Goal: Task Accomplishment & Management: Manage account settings

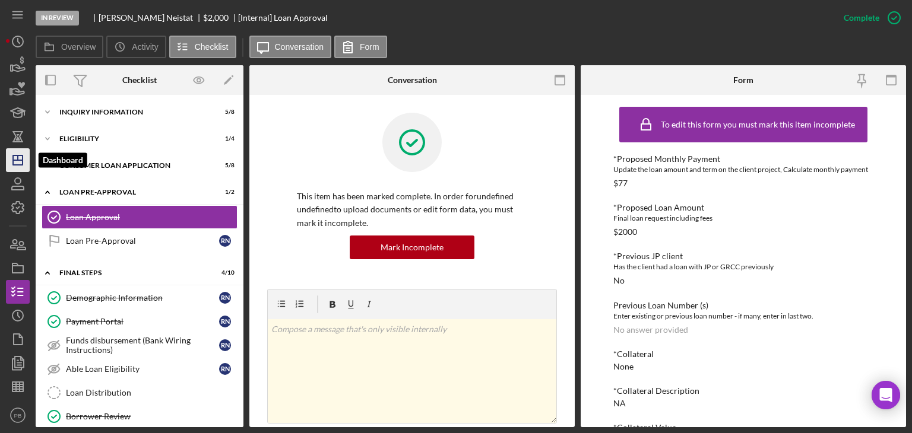
click at [17, 158] on icon "Icon/Dashboard" at bounding box center [18, 160] width 30 height 30
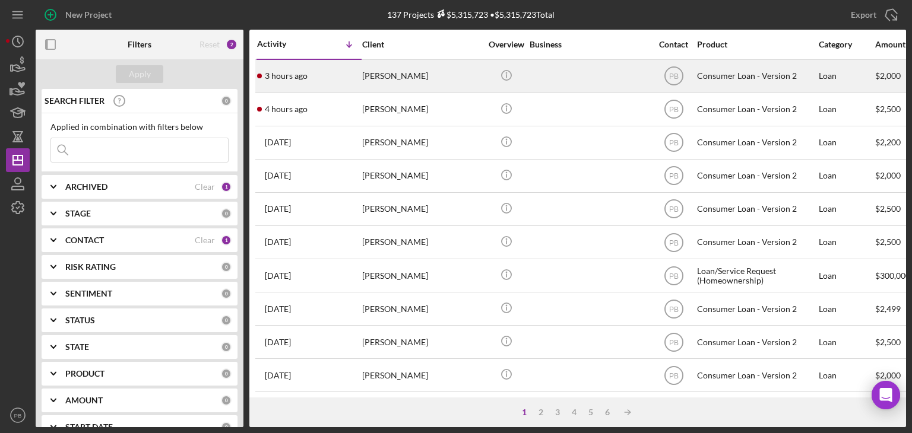
click at [394, 64] on div "[PERSON_NAME]" at bounding box center [421, 76] width 119 height 31
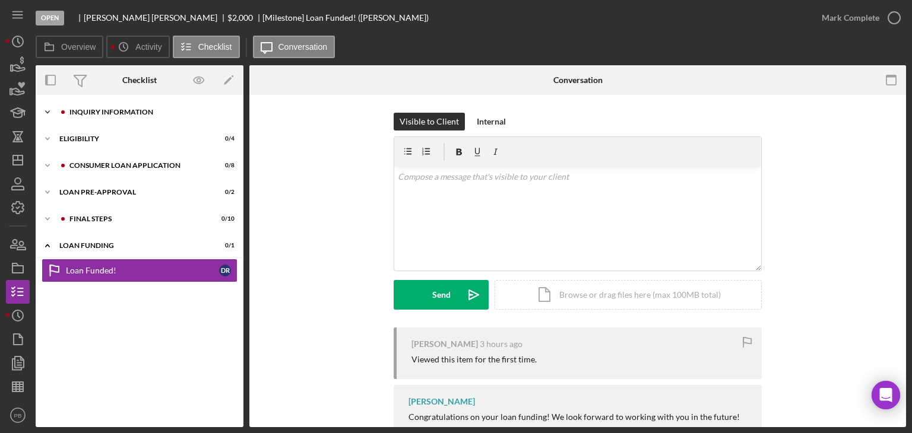
click at [134, 110] on div "Inquiry Information" at bounding box center [148, 112] width 159 height 7
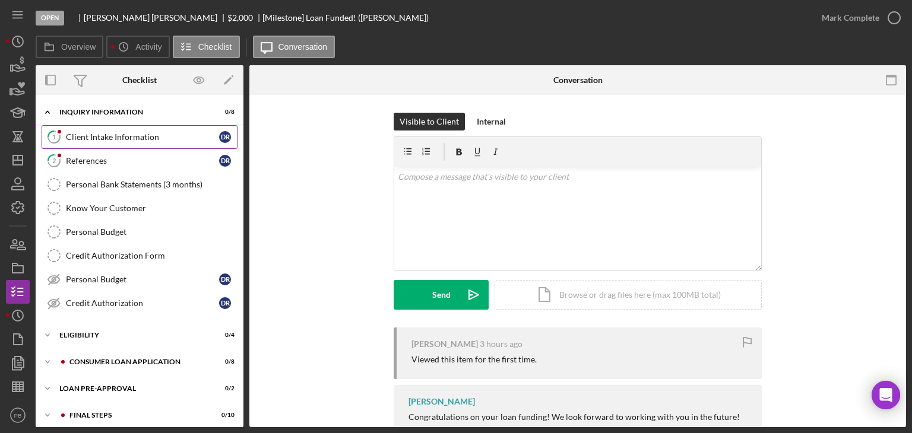
click at [110, 135] on div "Client Intake Information" at bounding box center [142, 136] width 153 height 9
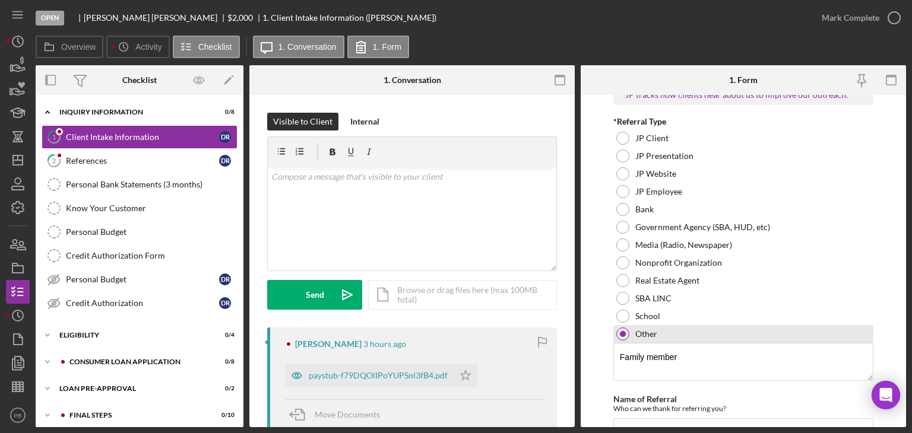
scroll to position [950, 0]
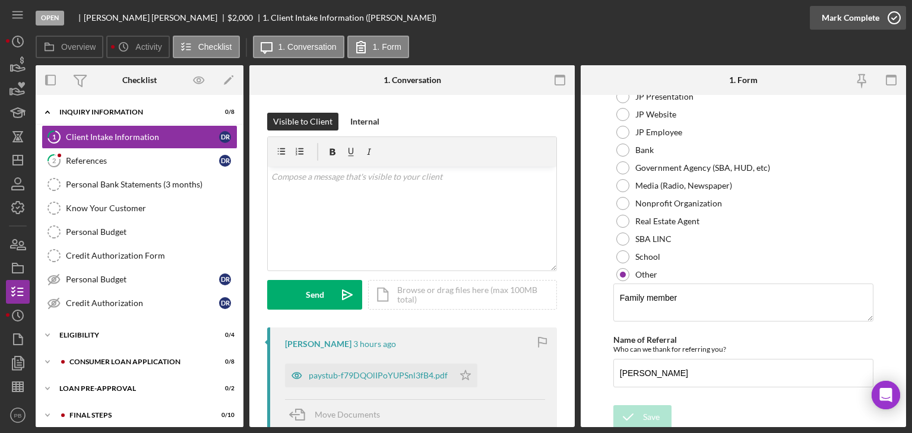
click at [847, 18] on div "Mark Complete" at bounding box center [850, 18] width 58 height 24
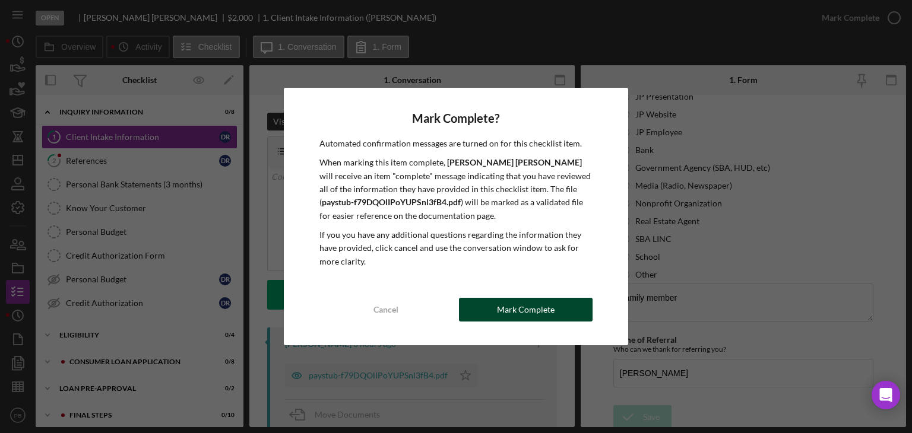
click at [509, 312] on div "Mark Complete" at bounding box center [526, 310] width 58 height 24
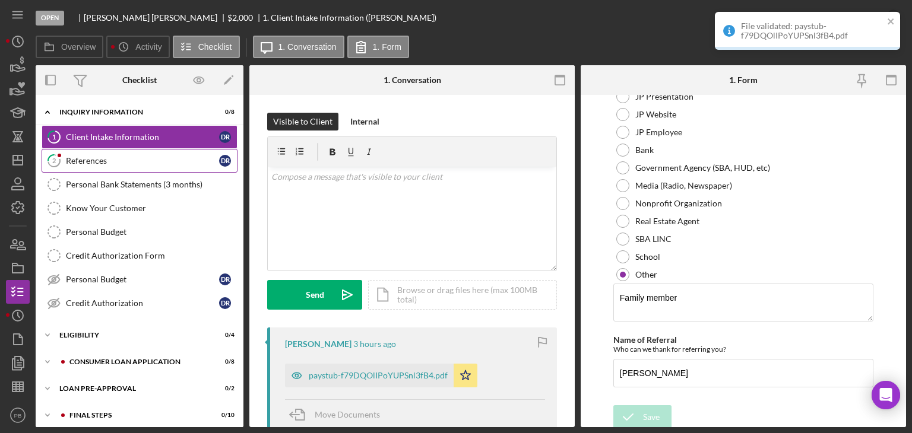
click at [96, 159] on div "References" at bounding box center [142, 160] width 153 height 9
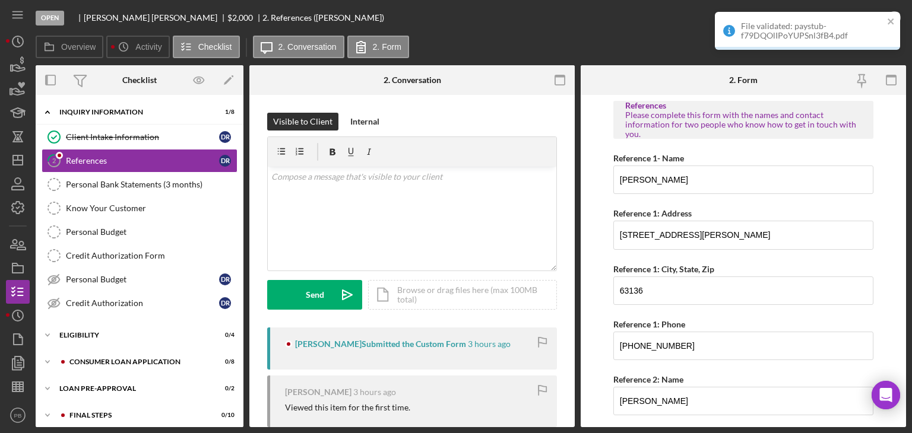
scroll to position [195, 0]
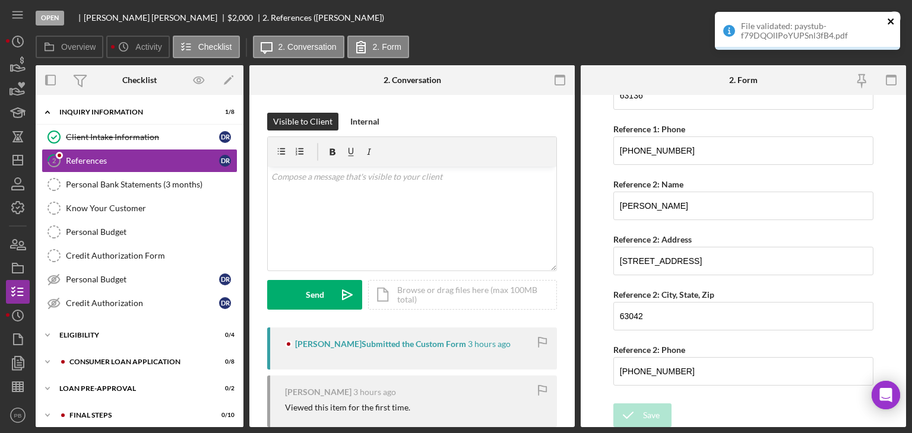
click at [889, 22] on icon "close" at bounding box center [890, 21] width 6 height 6
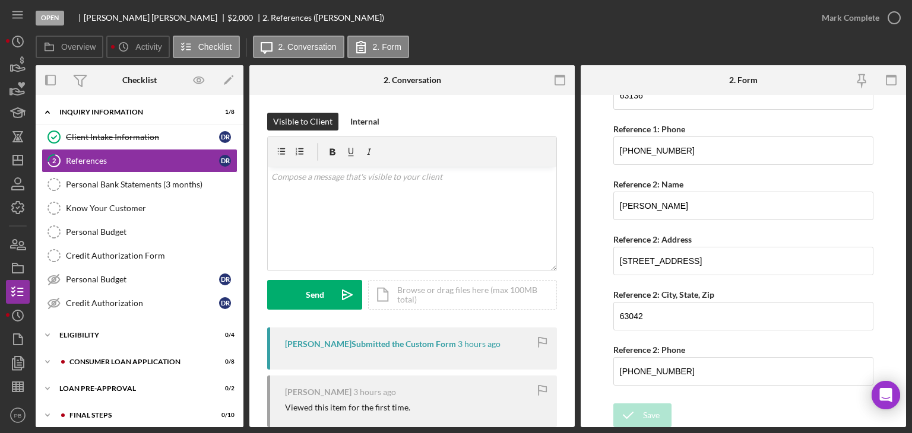
click at [860, 19] on div "Open [PERSON_NAME] $2,000 $2,000 2. References ([PERSON_NAME]) Mark Complete Ov…" at bounding box center [456, 216] width 912 height 433
click at [856, 18] on div "Mark Complete" at bounding box center [850, 18] width 58 height 24
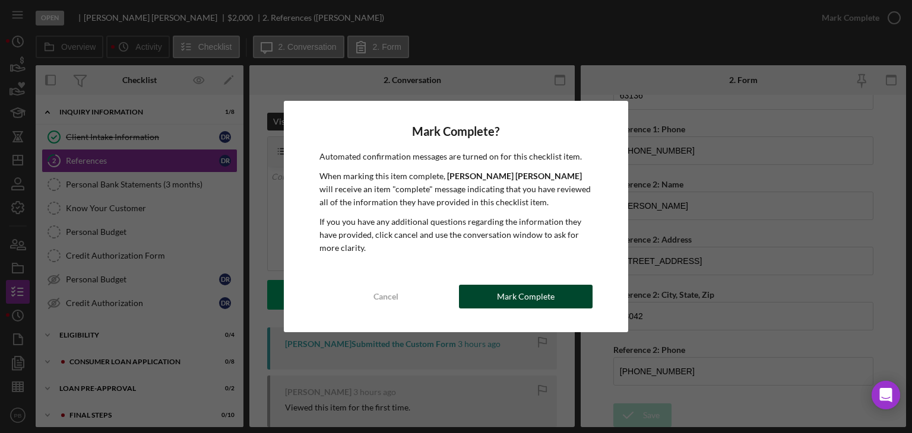
click at [516, 294] on div "Mark Complete" at bounding box center [526, 297] width 58 height 24
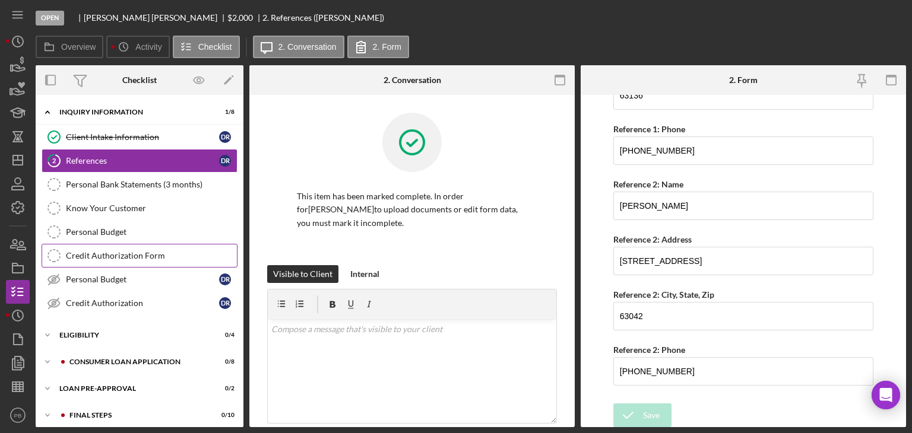
scroll to position [61, 0]
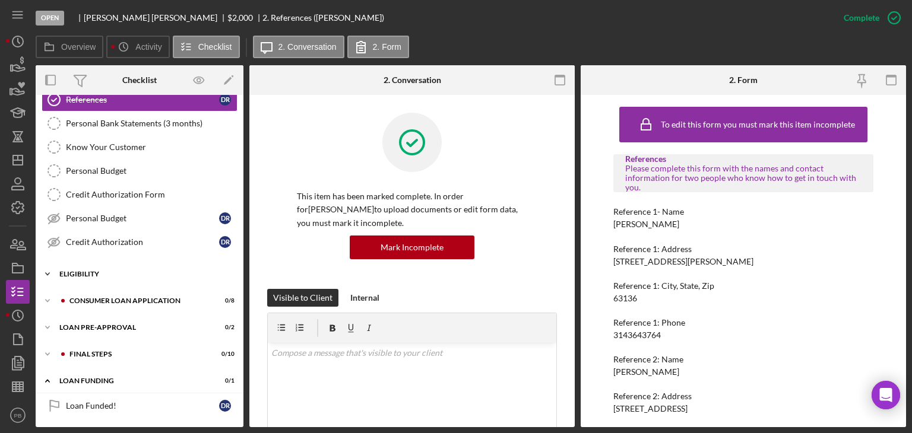
click at [92, 271] on div "Eligibility" at bounding box center [143, 274] width 169 height 7
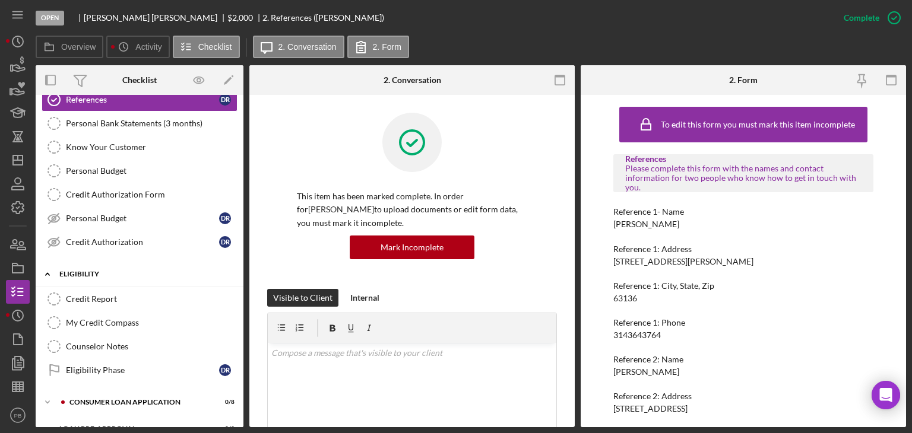
click at [92, 271] on div "Eligibility" at bounding box center [143, 274] width 169 height 7
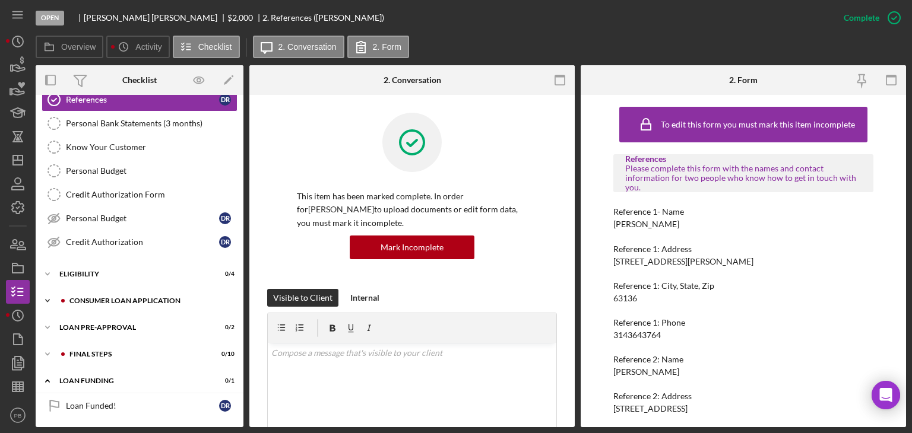
click at [98, 299] on div "Consumer Loan Application" at bounding box center [148, 300] width 159 height 7
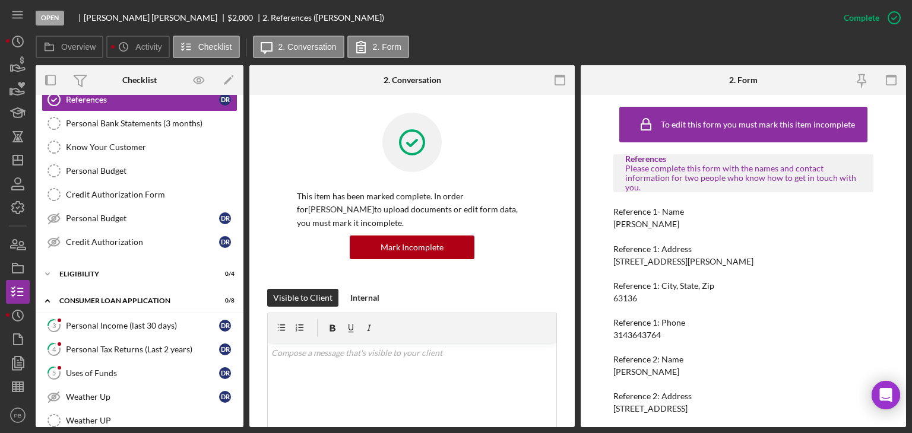
scroll to position [180, 0]
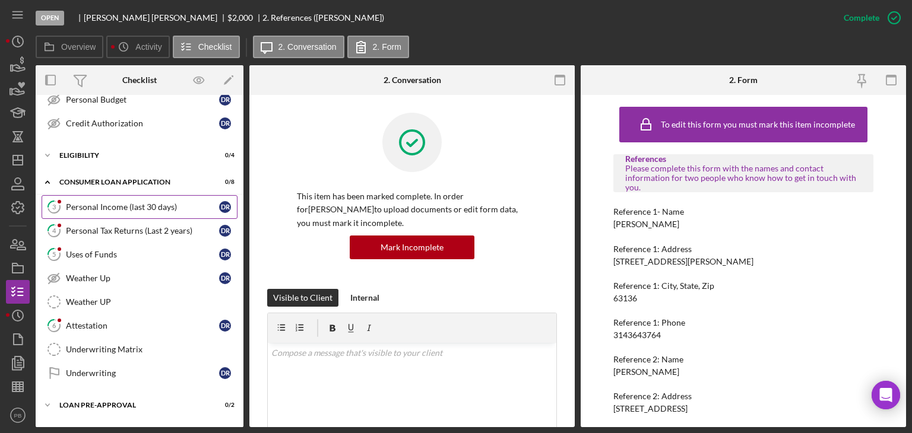
click at [112, 207] on div "Personal Income (last 30 days)" at bounding box center [142, 206] width 153 height 9
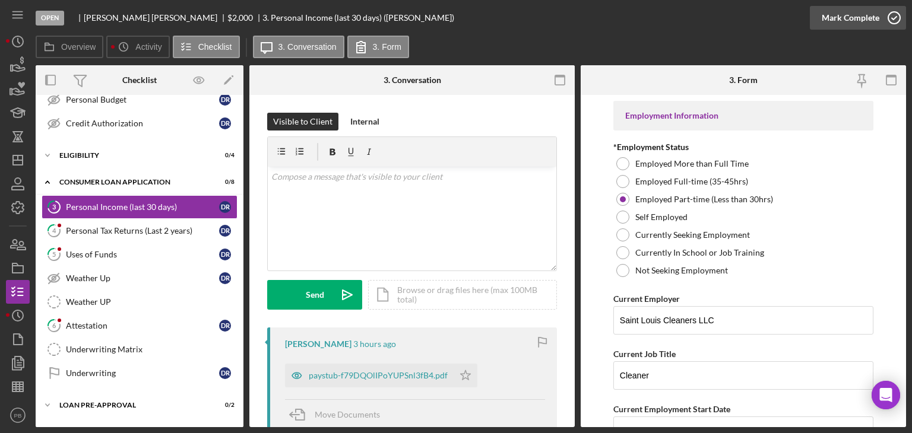
click at [845, 16] on div "Mark Complete" at bounding box center [850, 18] width 58 height 24
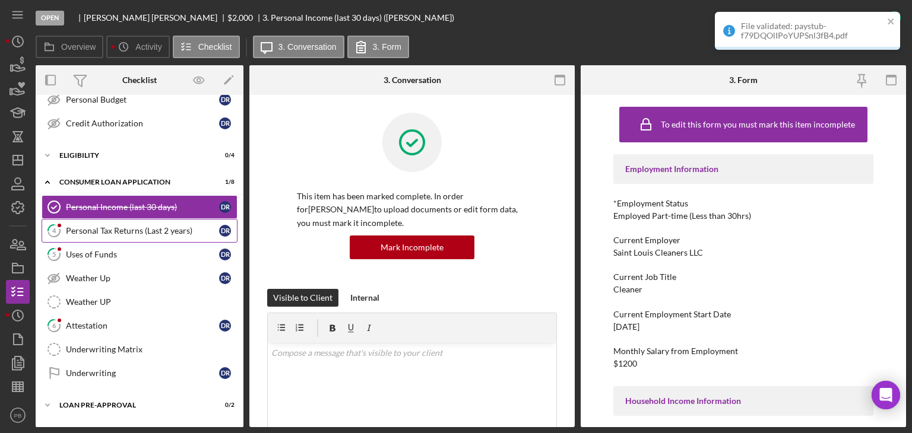
click at [131, 226] on div "Personal Tax Returns (Last 2 years)" at bounding box center [142, 230] width 153 height 9
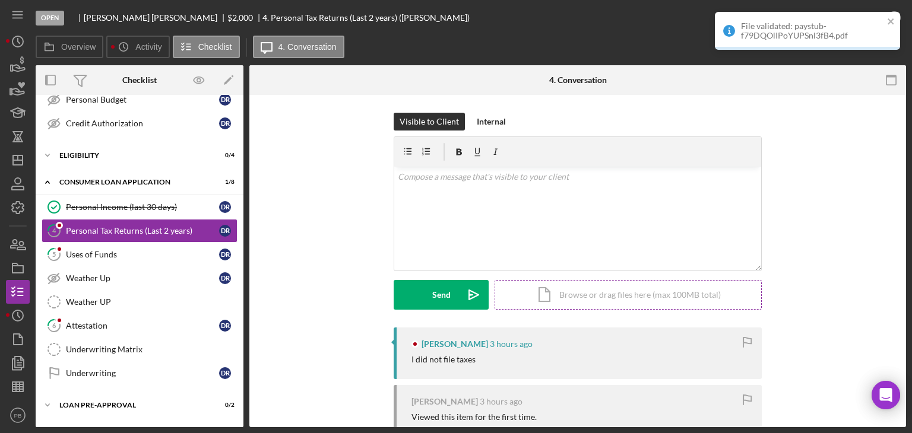
scroll to position [59, 0]
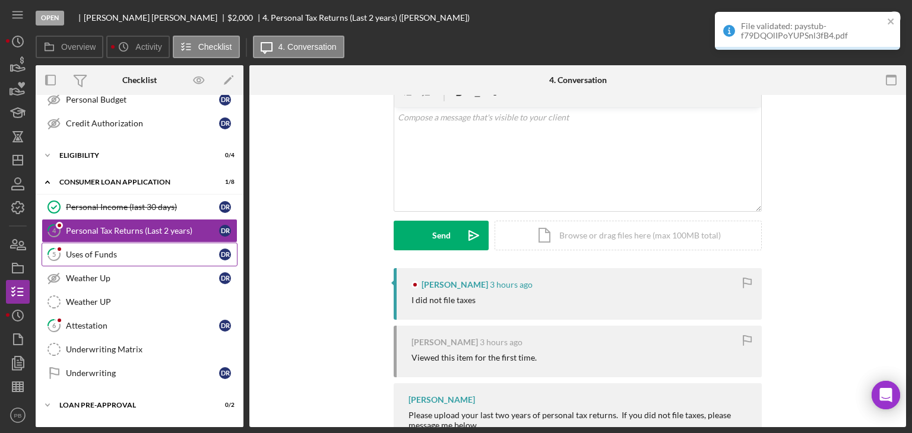
click at [79, 250] on div "Uses of Funds" at bounding box center [142, 254] width 153 height 9
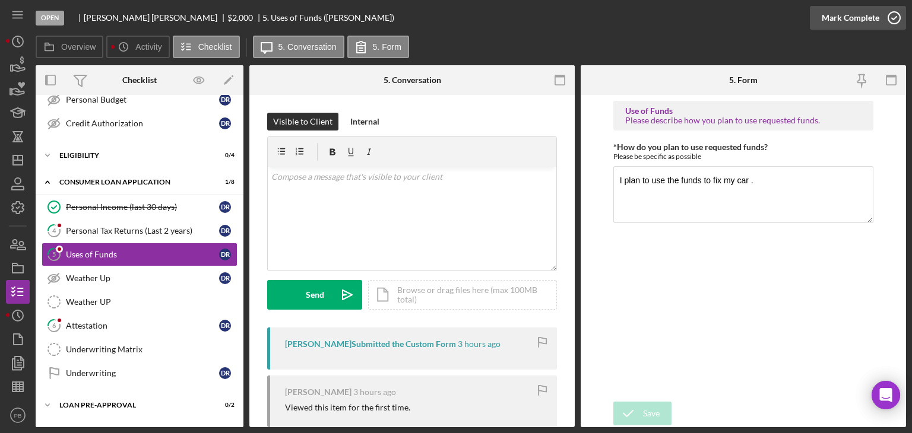
click at [854, 23] on div "Mark Complete" at bounding box center [850, 18] width 58 height 24
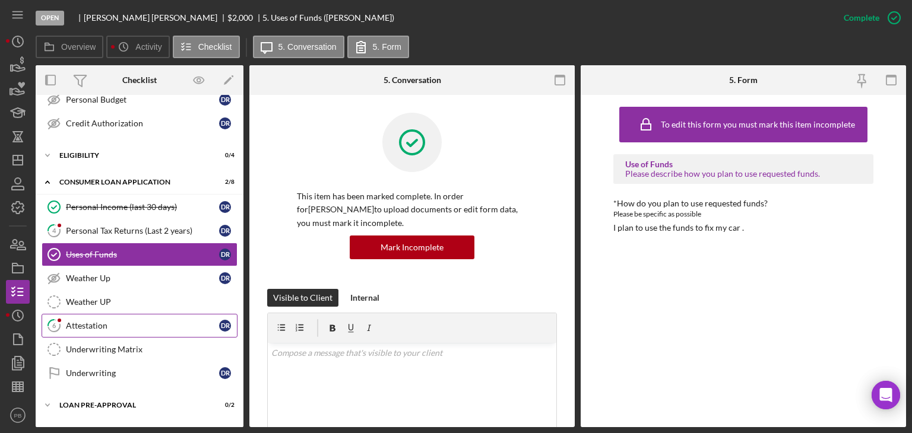
click at [86, 326] on div "Attestation" at bounding box center [142, 325] width 153 height 9
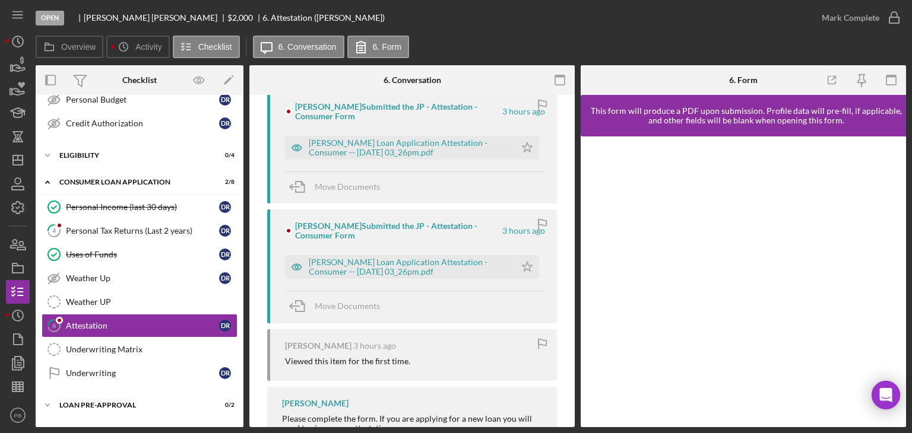
scroll to position [281, 0]
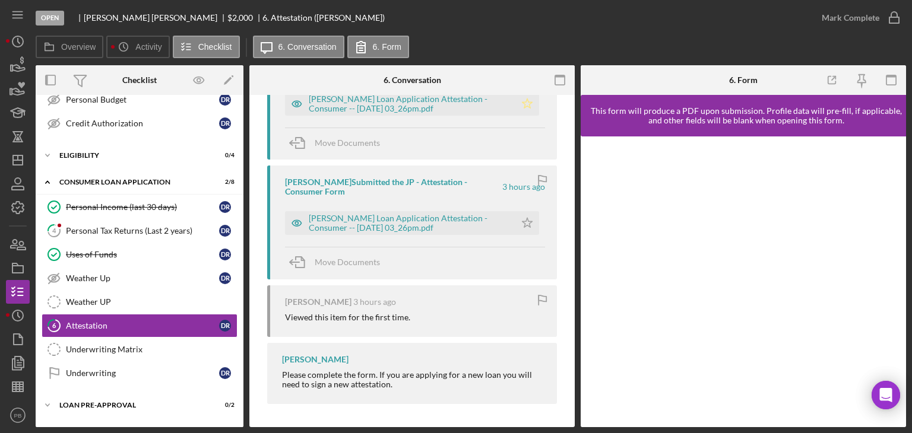
click at [522, 103] on icon "Icon/Star" at bounding box center [527, 104] width 24 height 24
click at [857, 15] on div "Mark Complete" at bounding box center [850, 18] width 58 height 24
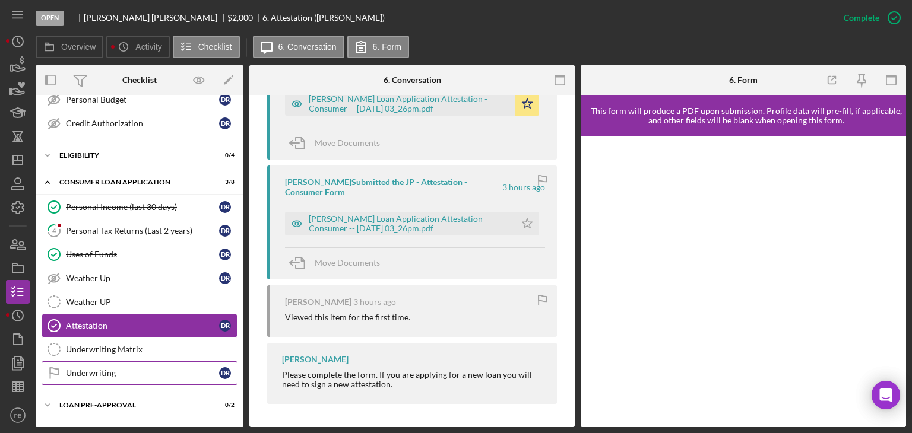
scroll to position [255, 0]
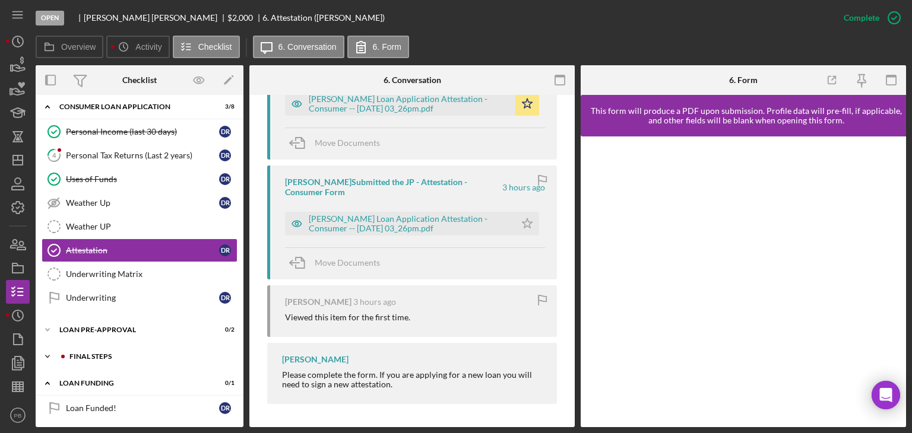
click at [83, 353] on div "FINAL STEPS" at bounding box center [148, 356] width 159 height 7
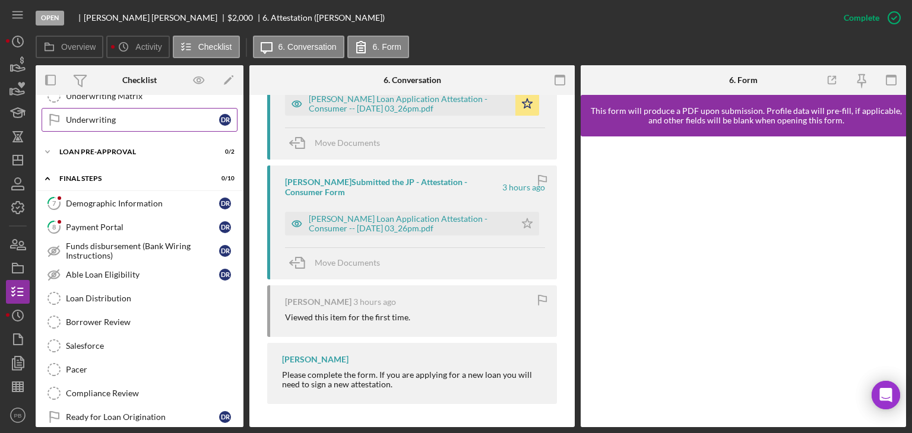
scroll to position [493, 0]
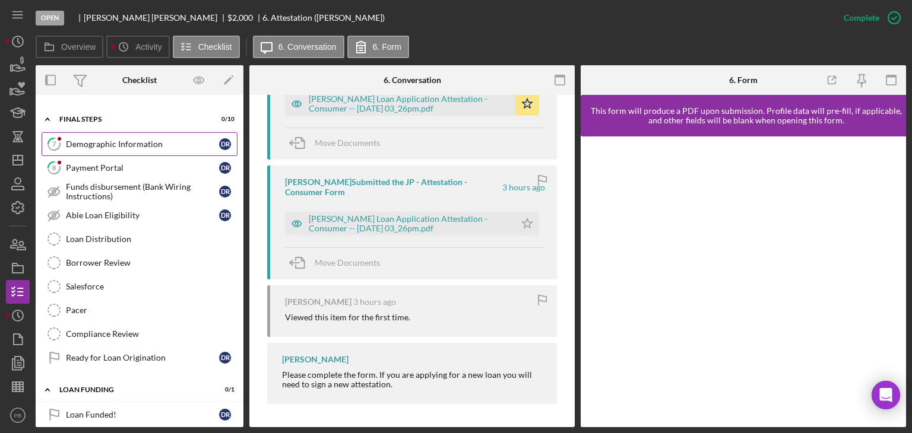
click at [125, 141] on div "Demographic Information" at bounding box center [142, 143] width 153 height 9
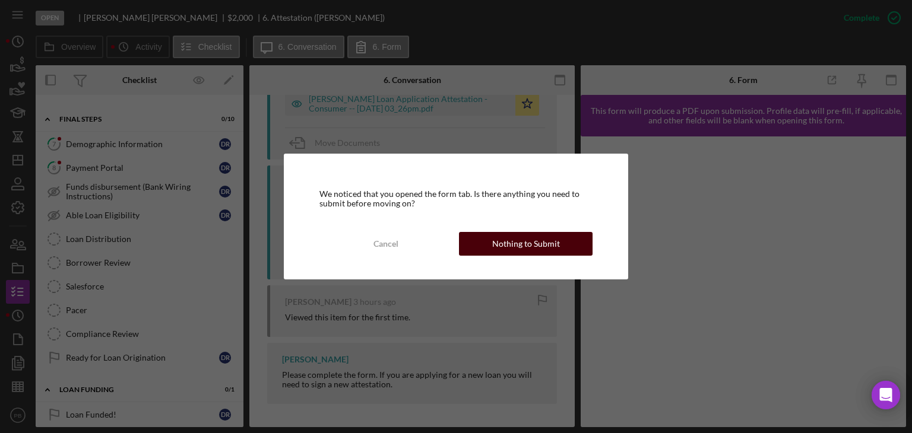
click at [513, 250] on div "Nothing to Submit" at bounding box center [526, 244] width 68 height 24
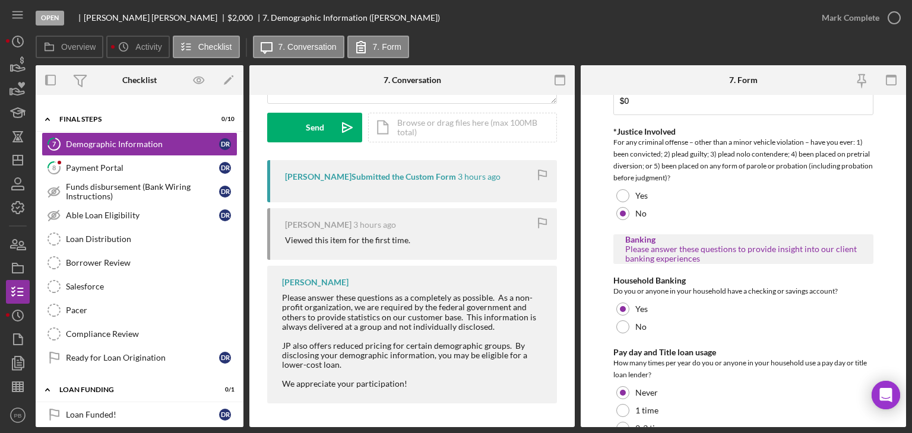
scroll to position [2332, 0]
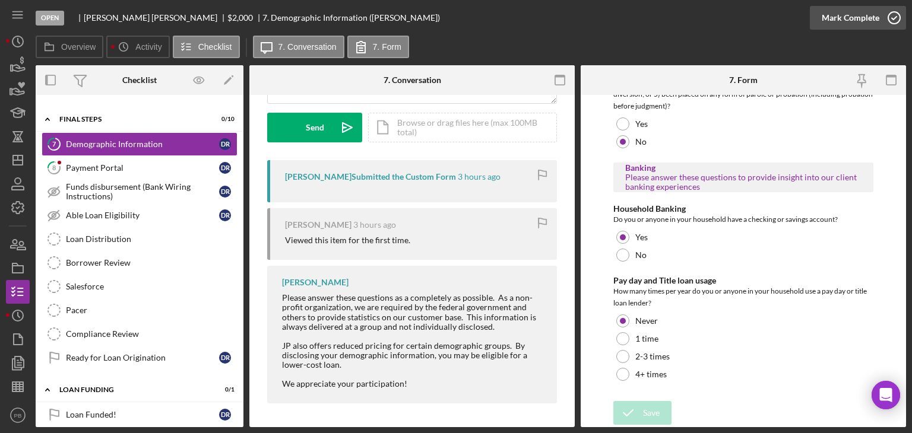
click at [847, 7] on div "Mark Complete" at bounding box center [850, 18] width 58 height 24
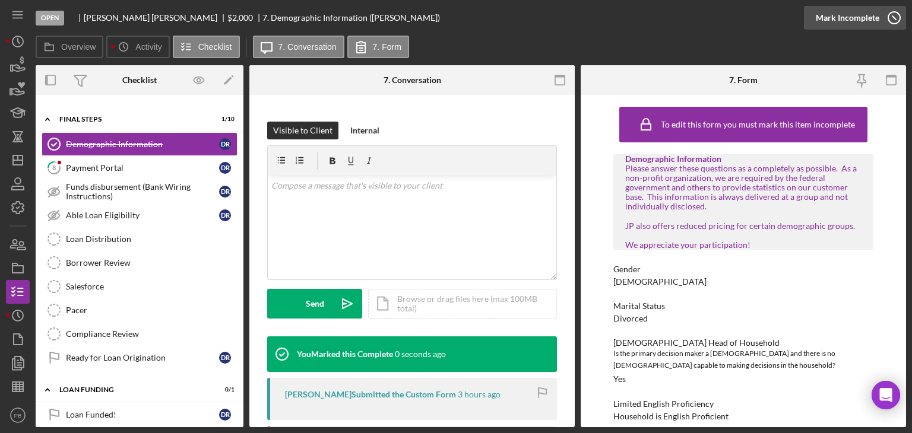
scroll to position [344, 0]
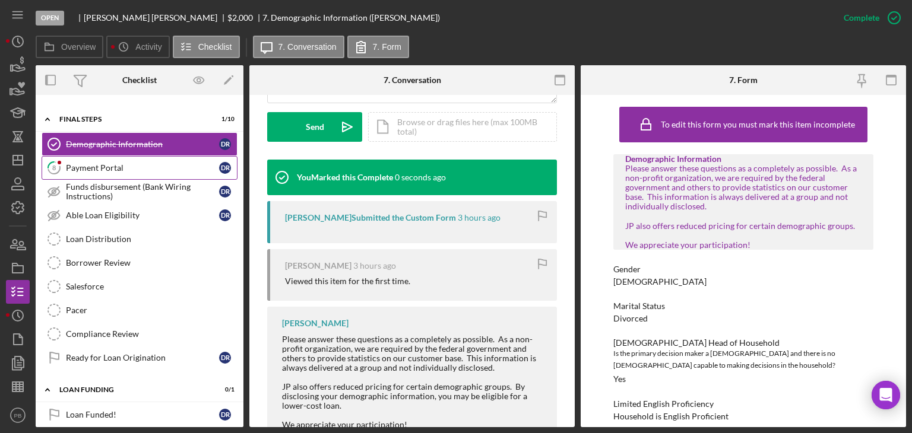
click at [111, 163] on div "Payment Portal" at bounding box center [142, 167] width 153 height 9
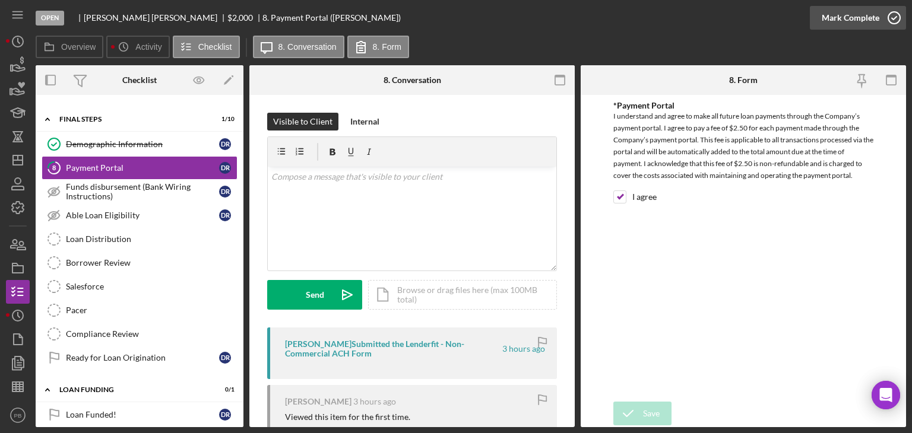
click at [843, 16] on div "Mark Complete" at bounding box center [850, 18] width 58 height 24
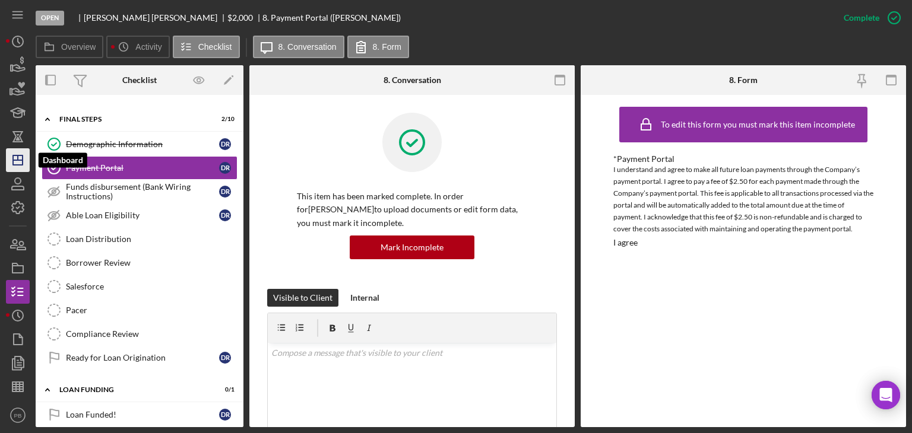
click at [18, 164] on polygon "button" at bounding box center [17, 159] width 9 height 9
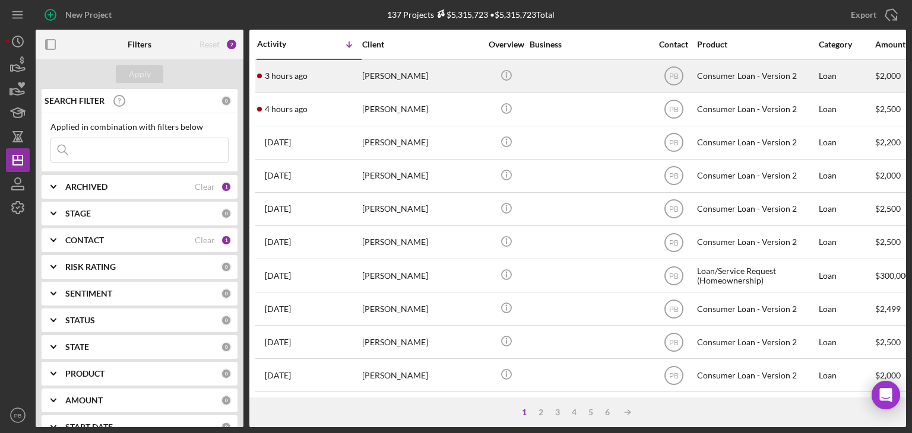
click at [395, 77] on div "[PERSON_NAME]" at bounding box center [421, 76] width 119 height 31
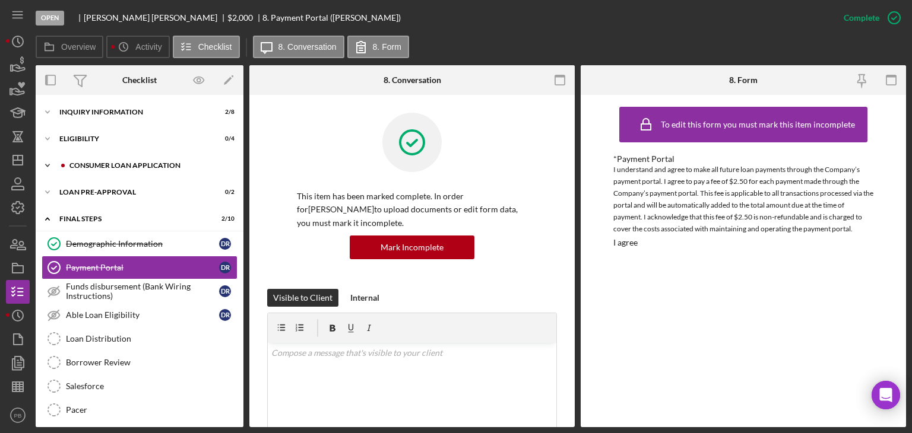
scroll to position [5, 0]
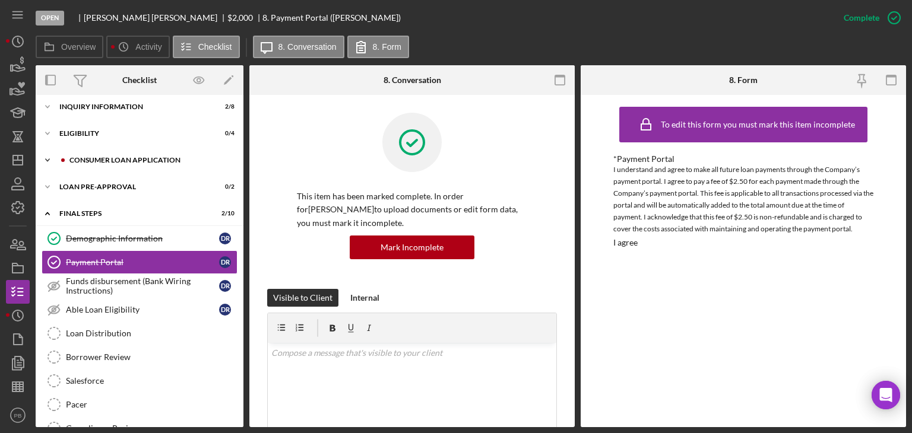
click at [85, 163] on div "Icon/Expander Consumer Loan Application 3 / 8" at bounding box center [140, 160] width 208 height 24
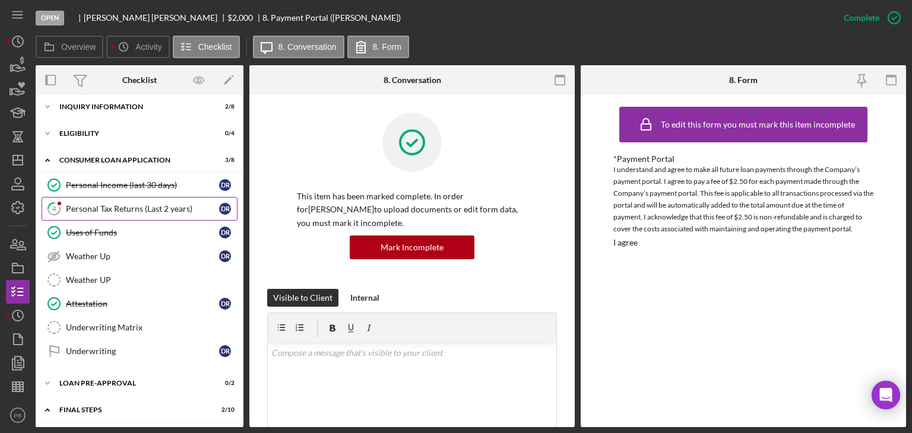
click at [103, 207] on div "Personal Tax Returns (Last 2 years)" at bounding box center [142, 208] width 153 height 9
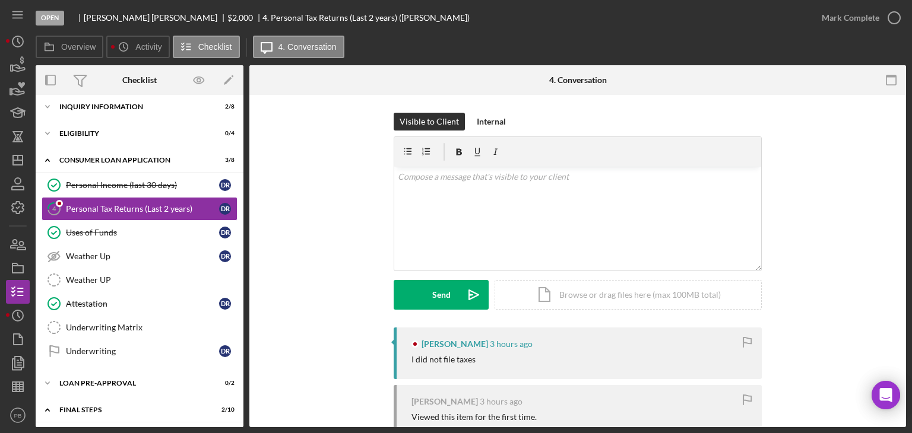
click at [345, 307] on div "Visible to Client Internal v Color teal Color pink Remove color Add row above A…" at bounding box center [577, 220] width 621 height 215
click at [477, 350] on div "[PERSON_NAME] 3 hours ago I did not file taxes" at bounding box center [577, 354] width 368 height 52
click at [487, 203] on div "v Color teal Color pink Remove color Add row above Add row below Add column bef…" at bounding box center [577, 219] width 367 height 104
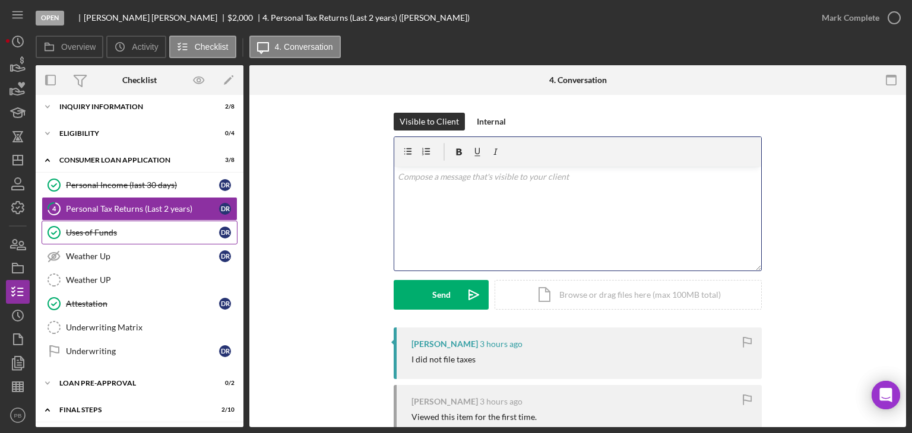
click at [126, 231] on div "Uses of Funds" at bounding box center [142, 232] width 153 height 9
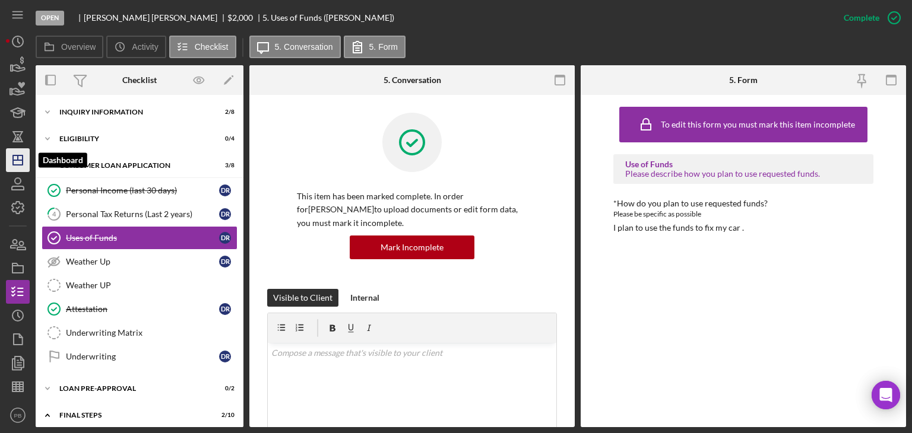
click at [18, 159] on line "button" at bounding box center [18, 157] width 0 height 5
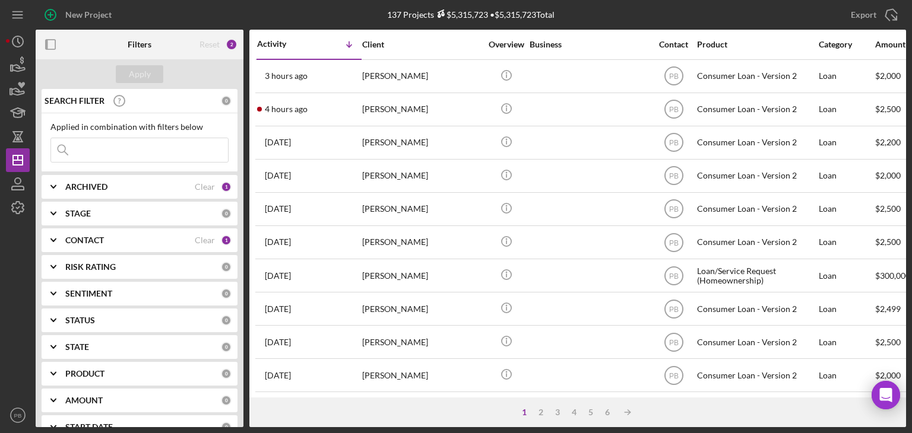
click at [384, 109] on div "[PERSON_NAME]" at bounding box center [421, 109] width 119 height 31
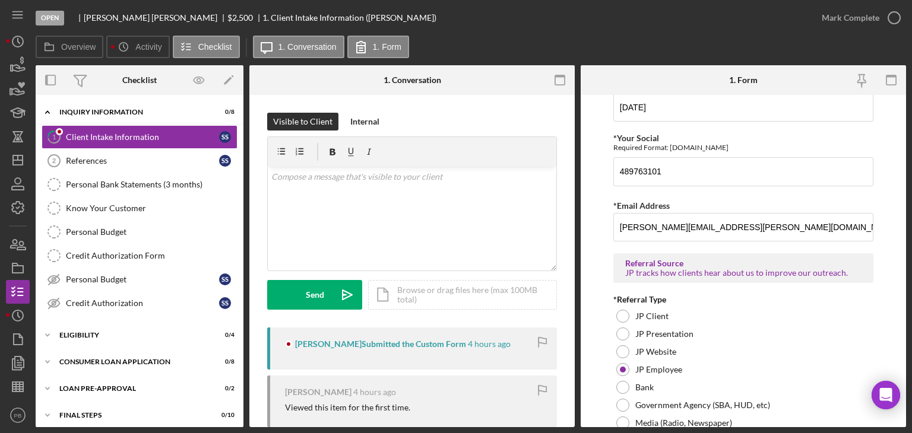
scroll to position [910, 0]
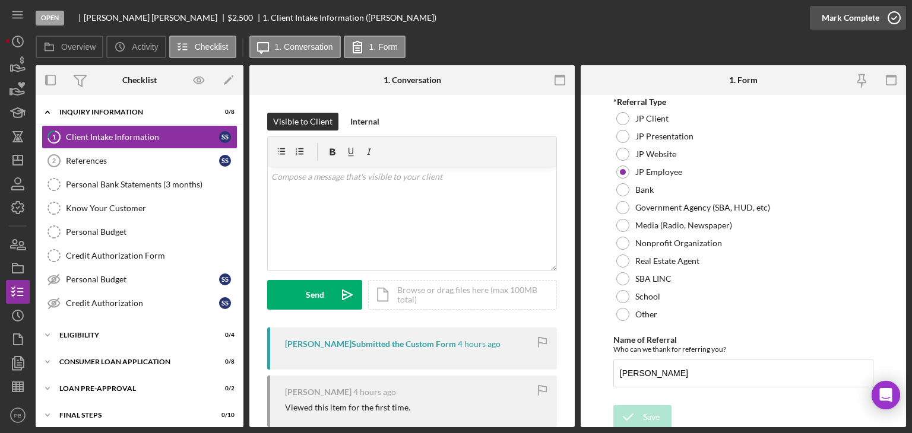
click at [853, 17] on div "Mark Complete" at bounding box center [850, 18] width 58 height 24
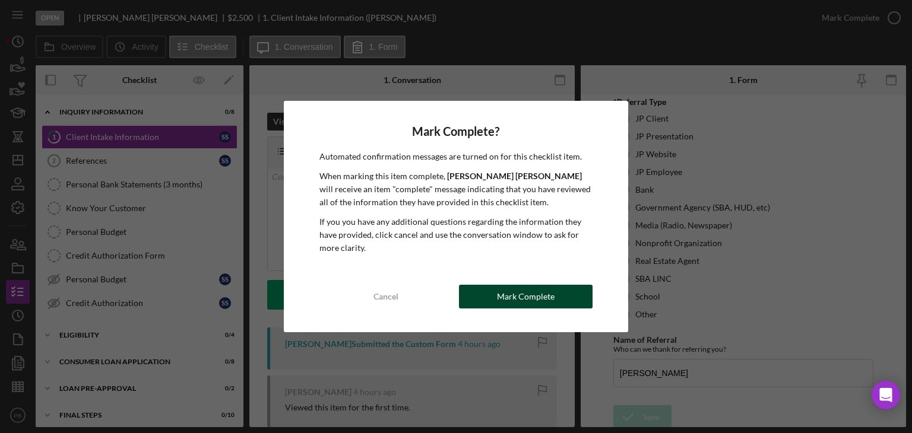
click at [550, 298] on div "Mark Complete" at bounding box center [526, 297] width 58 height 24
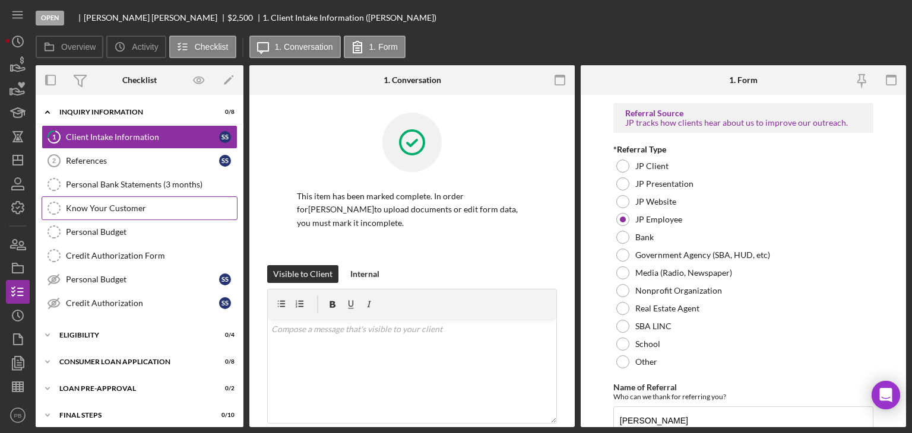
scroll to position [957, 0]
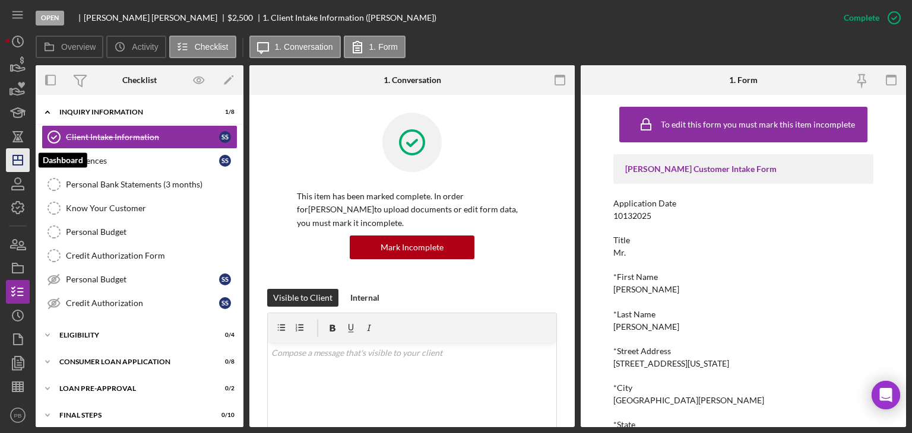
click at [20, 159] on icon "Icon/Dashboard" at bounding box center [18, 160] width 30 height 30
